Goal: Task Accomplishment & Management: Use online tool/utility

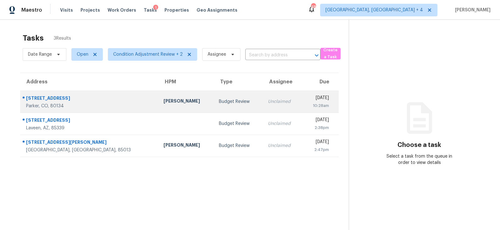
click at [219, 100] on div "Budget Review" at bounding box center [238, 101] width 39 height 6
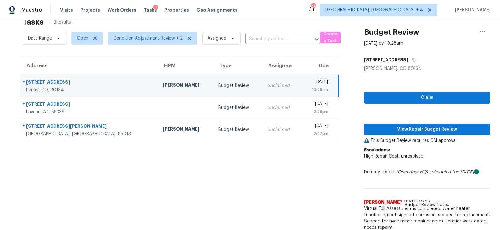
scroll to position [20, 0]
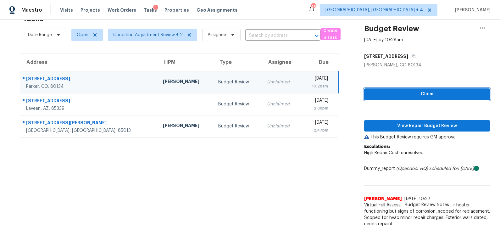
click at [404, 92] on span "Claim" at bounding box center [427, 94] width 116 height 8
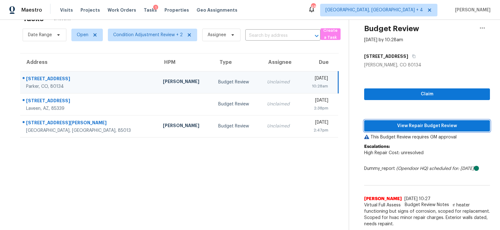
click at [403, 126] on span "View Repair Budget Review" at bounding box center [427, 126] width 116 height 8
